Goal: Task Accomplishment & Management: Use online tool/utility

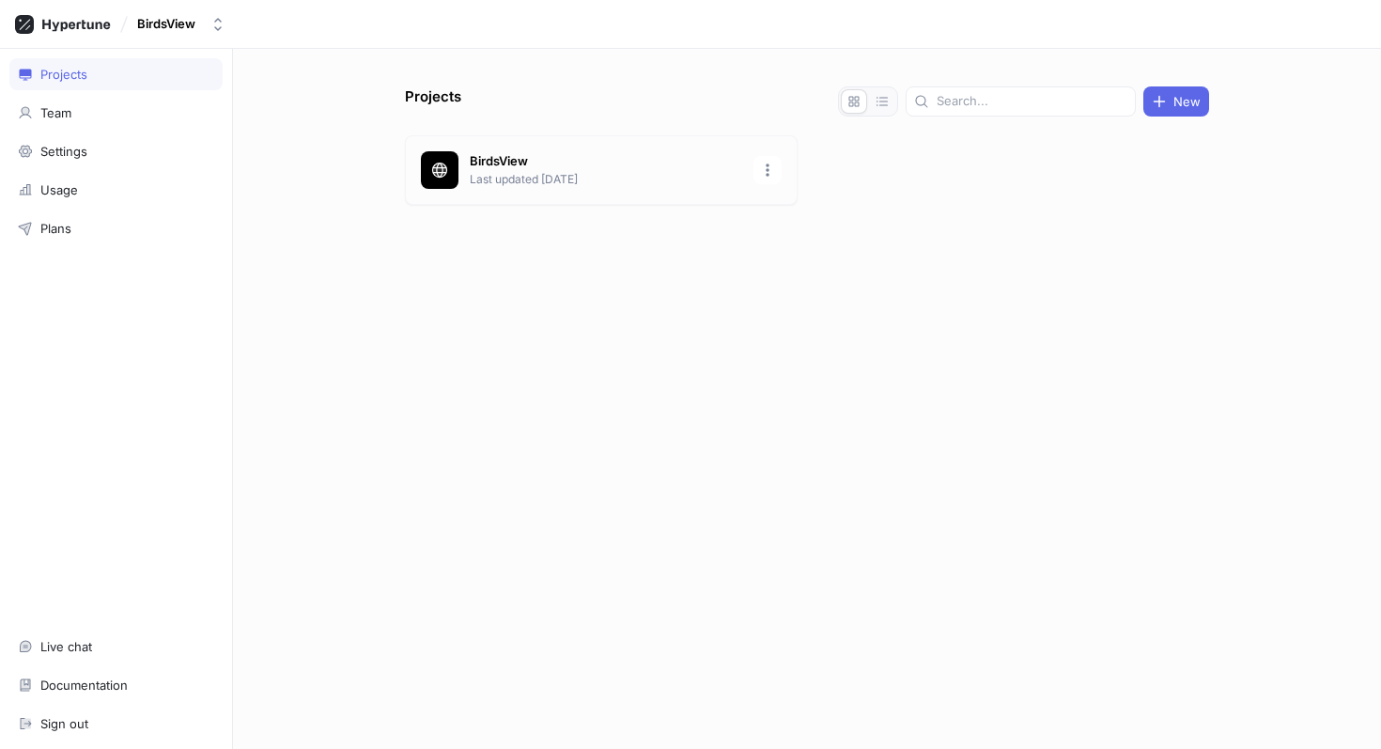
click at [634, 179] on p "Last updated [DATE]" at bounding box center [606, 179] width 272 height 17
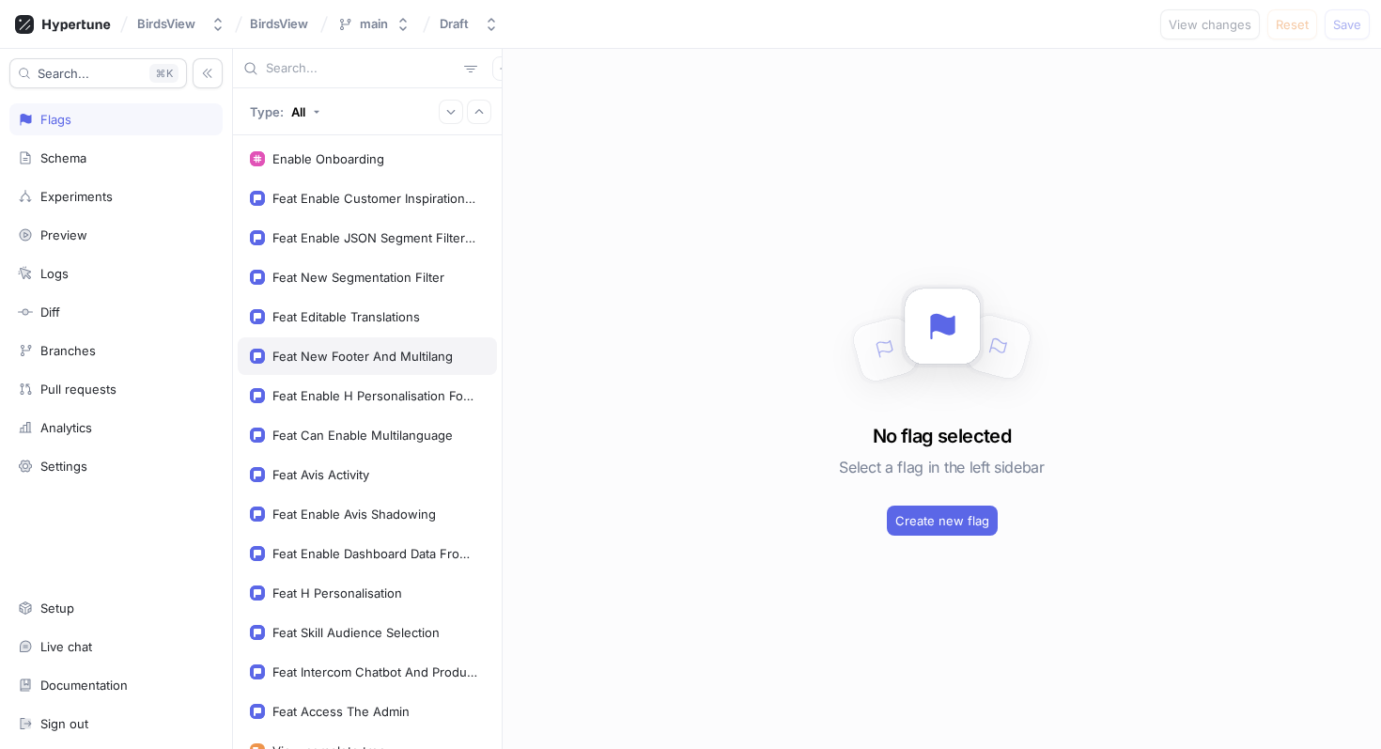
click at [376, 350] on div "Feat New Footer And Multilang" at bounding box center [362, 356] width 180 height 15
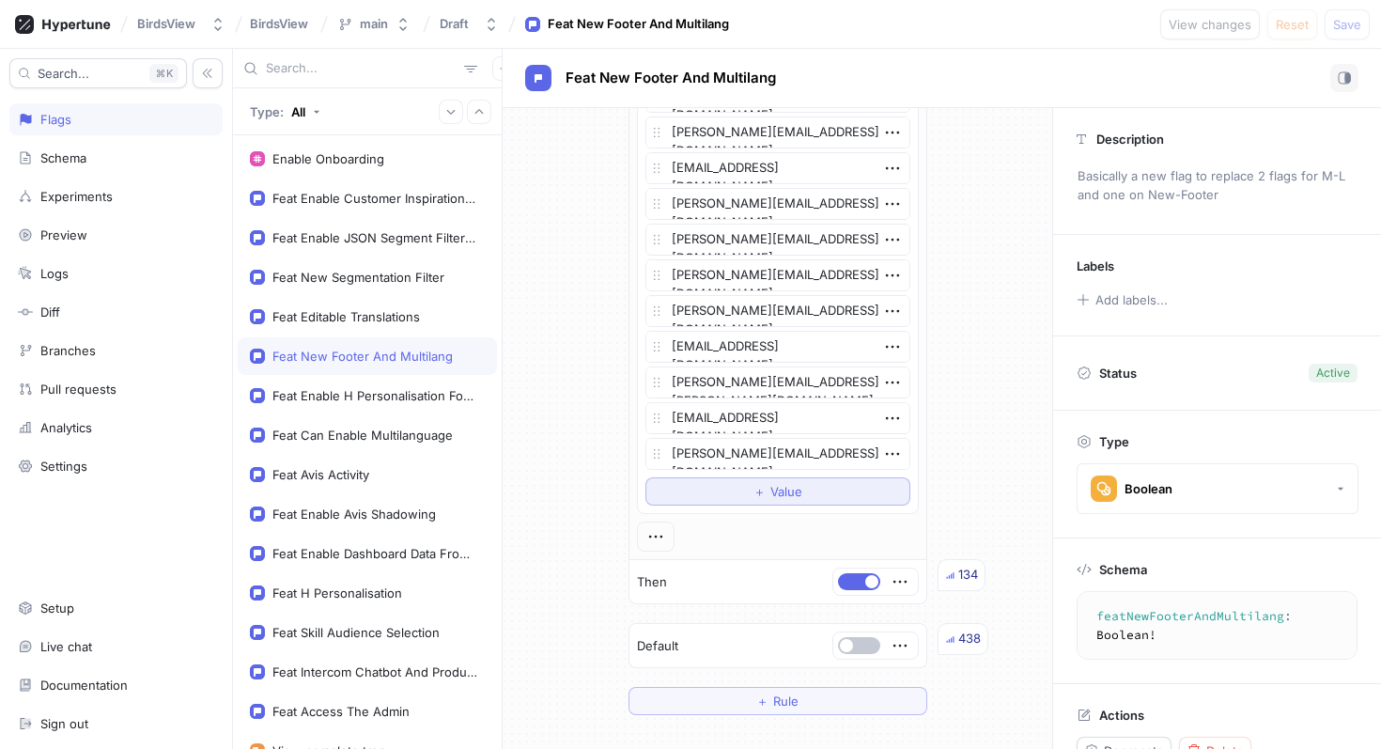
scroll to position [964, 0]
click at [763, 494] on span "＋" at bounding box center [759, 490] width 12 height 11
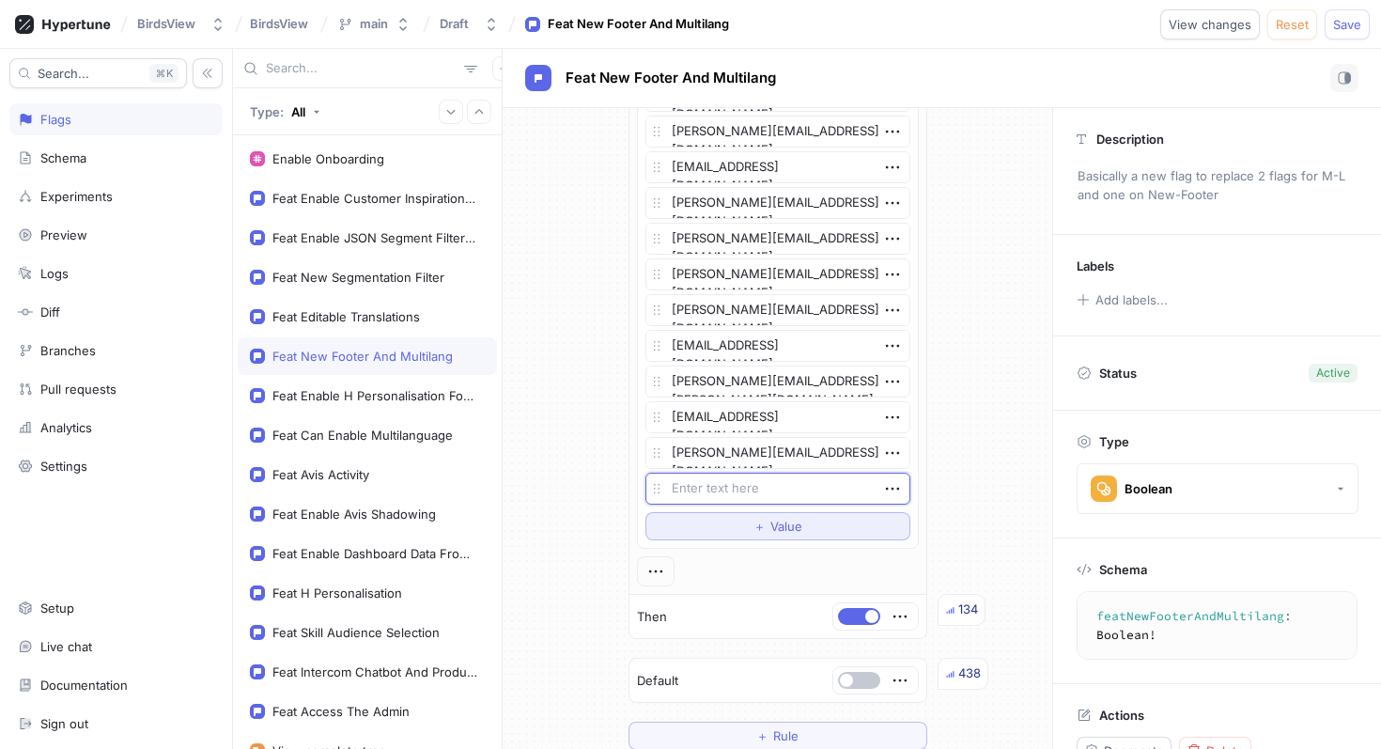
type textarea "x"
type textarea "[PERSON_NAME][EMAIL_ADDRESS][DOMAIN_NAME]"
click at [768, 532] on button "＋ Value" at bounding box center [777, 526] width 265 height 28
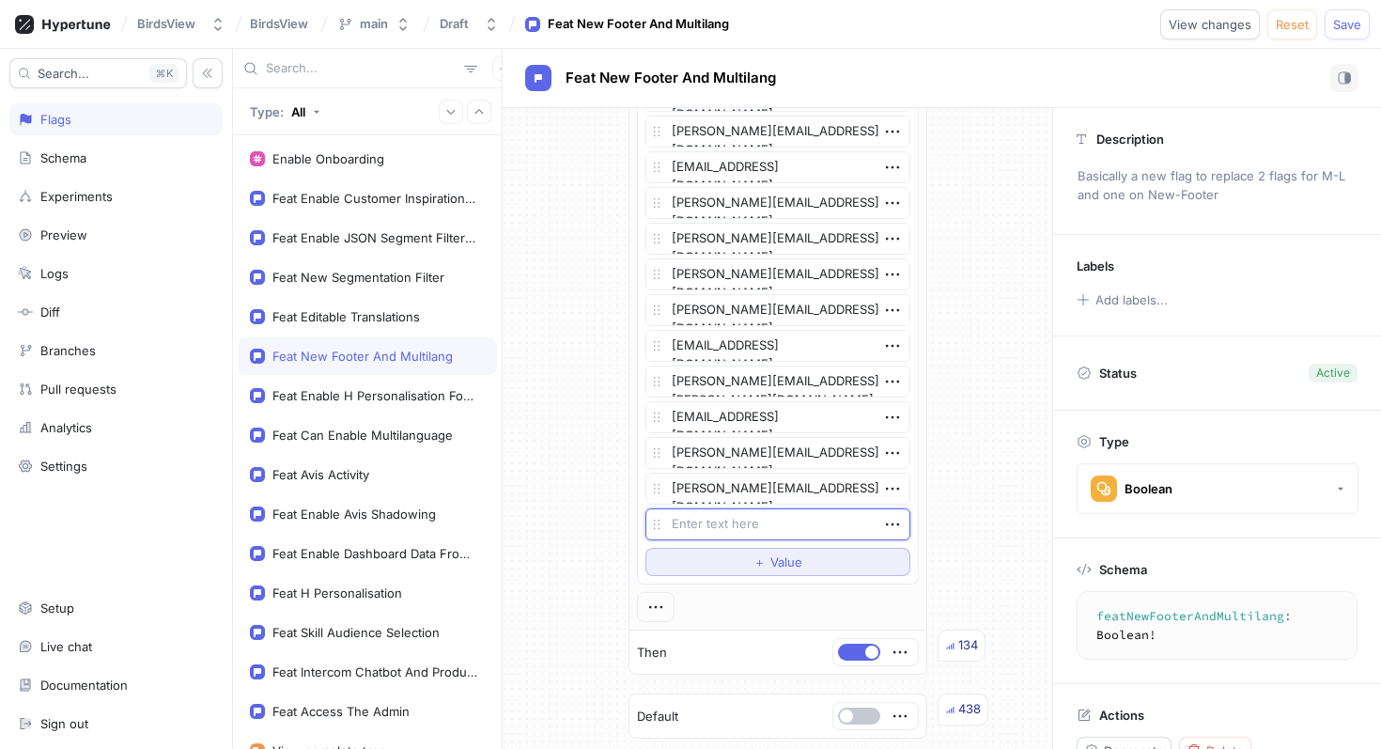
type textarea "x"
type textarea "[PERSON_NAME][EMAIL_ADDRESS][DOMAIN_NAME]"
click at [1335, 29] on span "Save" at bounding box center [1347, 24] width 28 height 11
type textarea "x"
